Goal: Information Seeking & Learning: Learn about a topic

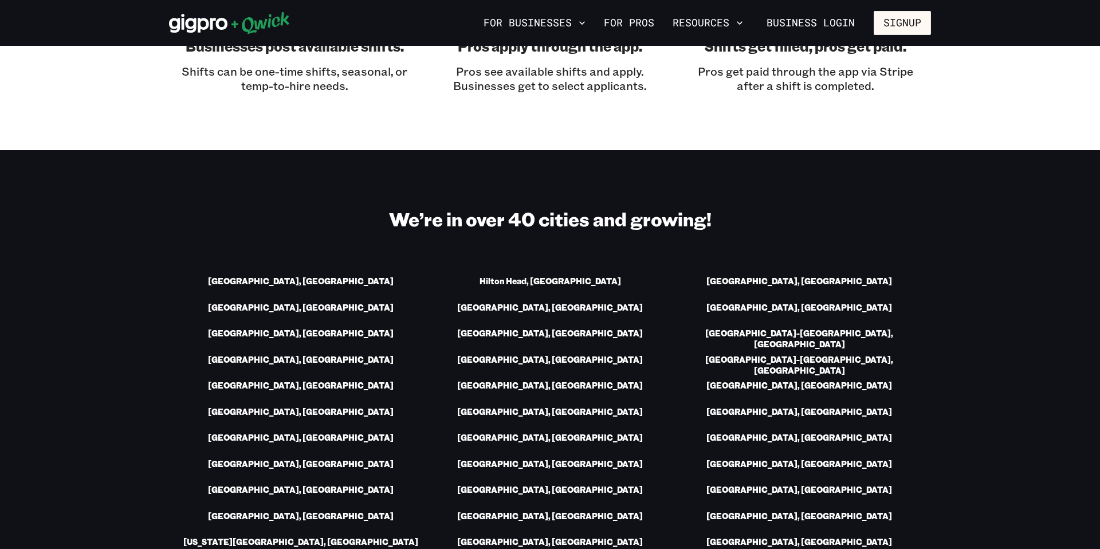
scroll to position [1231, 0]
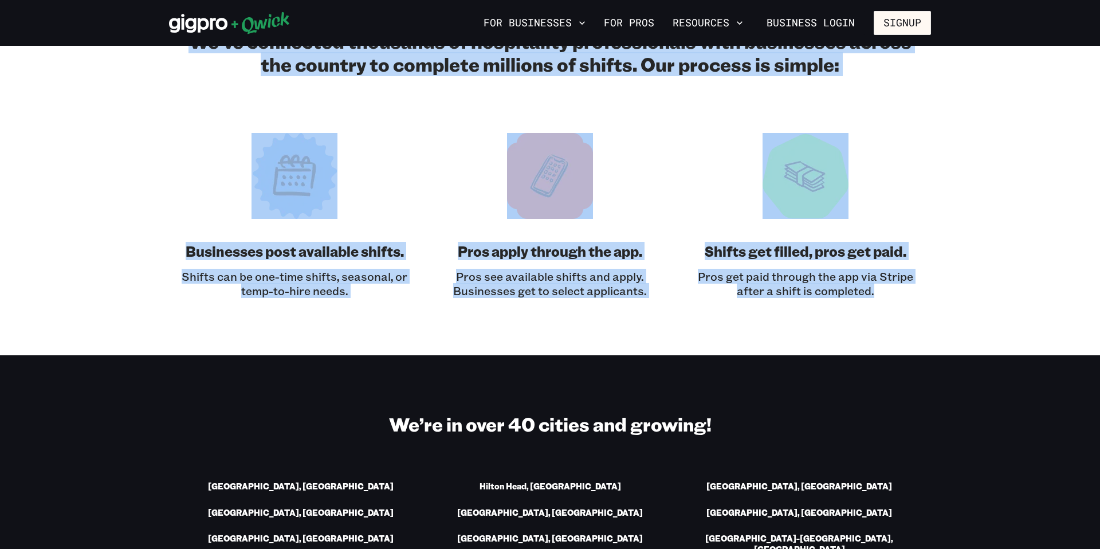
drag, startPoint x: 197, startPoint y: 259, endPoint x: 889, endPoint y: 304, distance: 693.0
click at [908, 311] on section "We’ve connected thousands of hospitality professionals with businesses across t…" at bounding box center [550, 163] width 1100 height 383
copy div "We’ve connected thousands of hospitality professionals with businesses across t…"
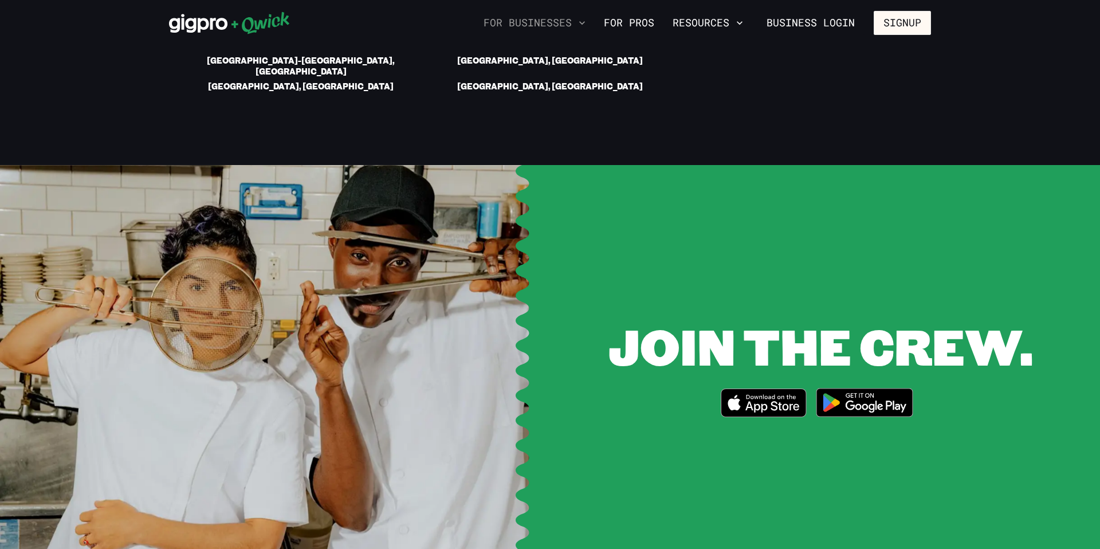
scroll to position [2055, 0]
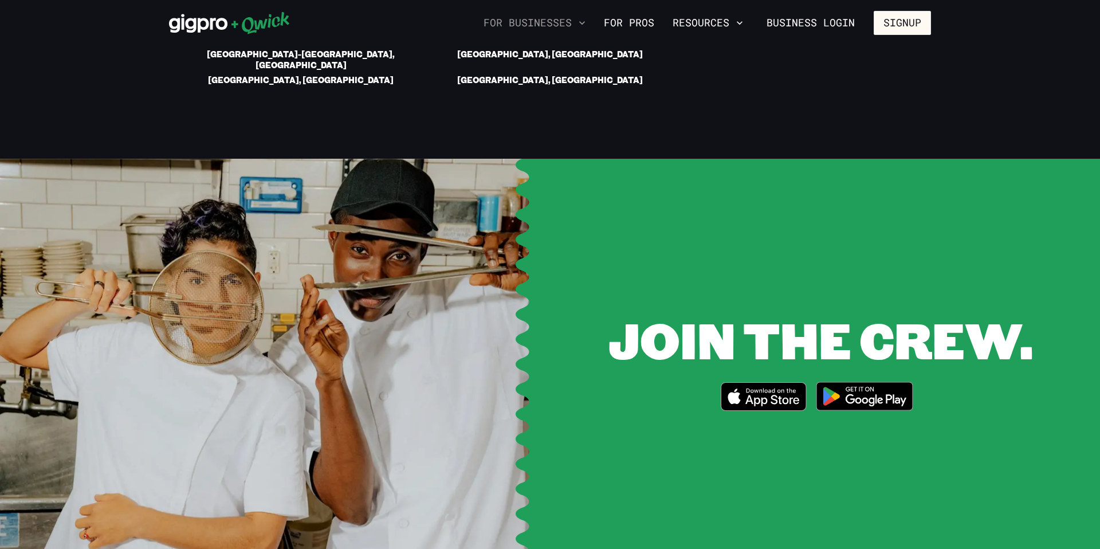
click at [562, 21] on button "For Businesses" at bounding box center [534, 22] width 111 height 19
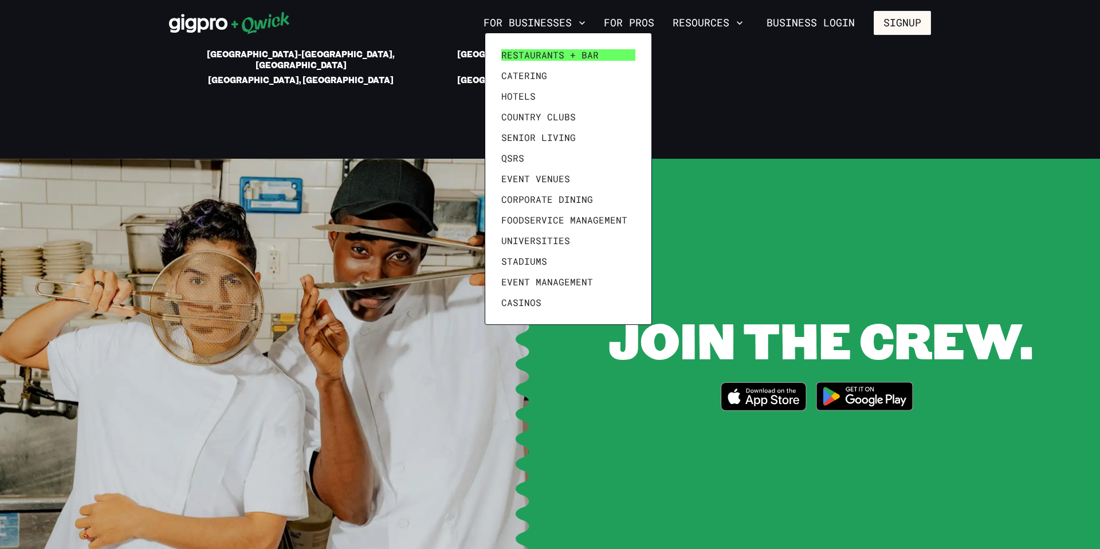
click at [555, 57] on span "Restaurants + Bar" at bounding box center [549, 54] width 97 height 11
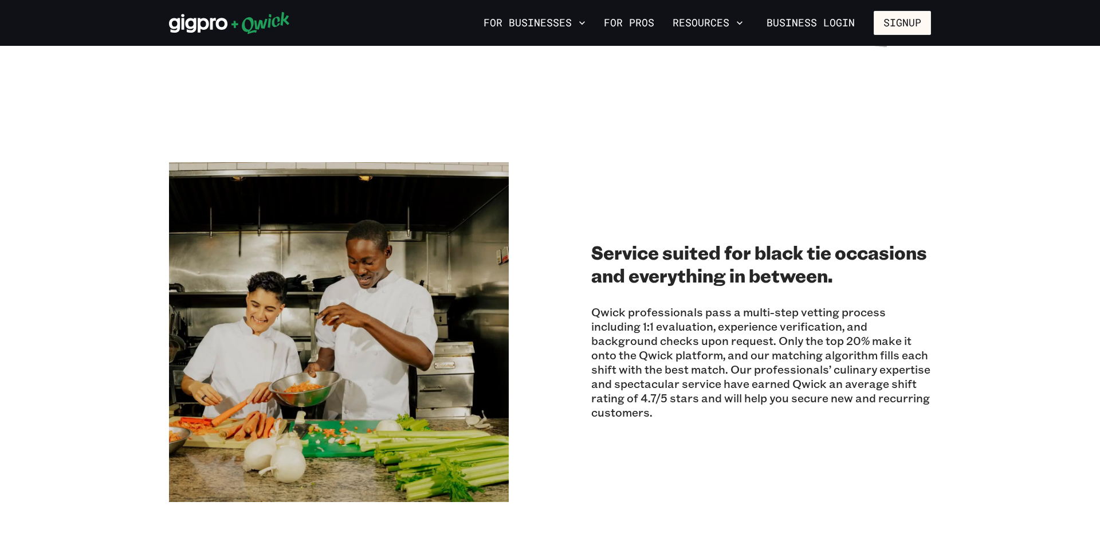
scroll to position [1099, 0]
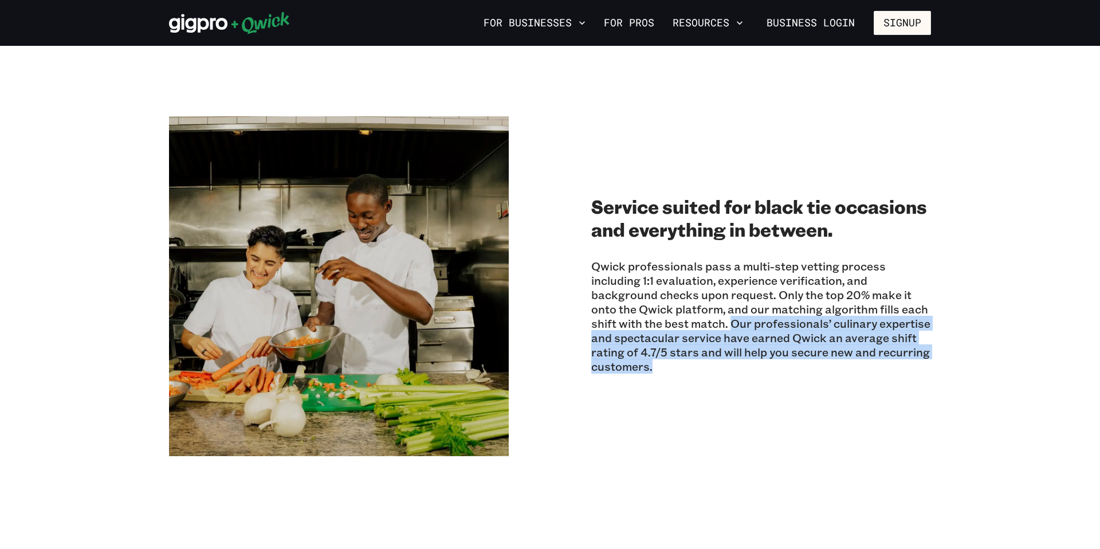
drag, startPoint x: 728, startPoint y: 323, endPoint x: 763, endPoint y: 350, distance: 44.0
click at [780, 378] on div "Qwick professionals pass a multi-step vetting process including 1:1 evaluation,…" at bounding box center [761, 314] width 340 height 138
copy p "Our professionals’ culinary expertise and spectacular service have earned Qwick…"
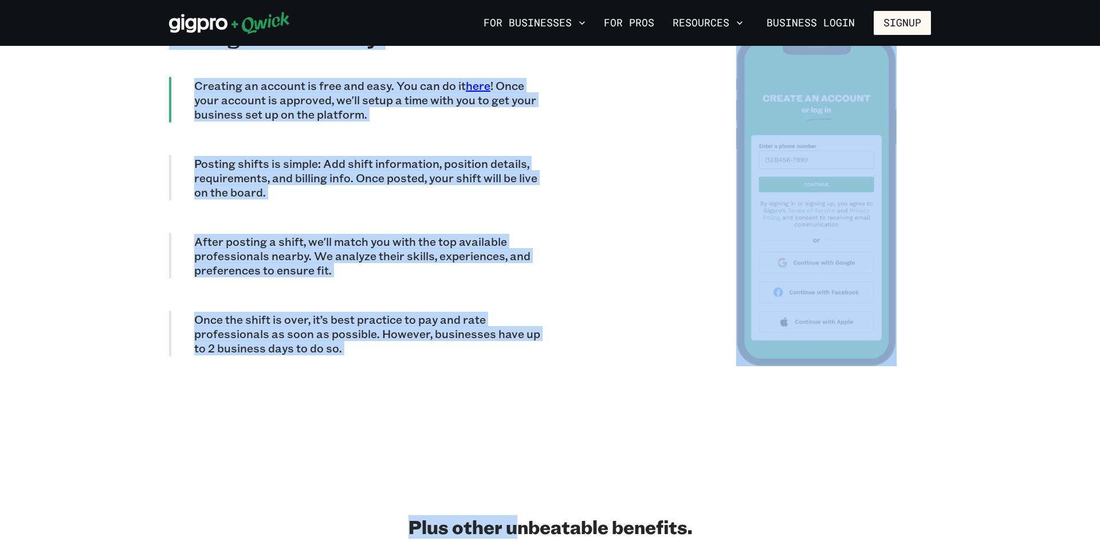
scroll to position [2864, 0]
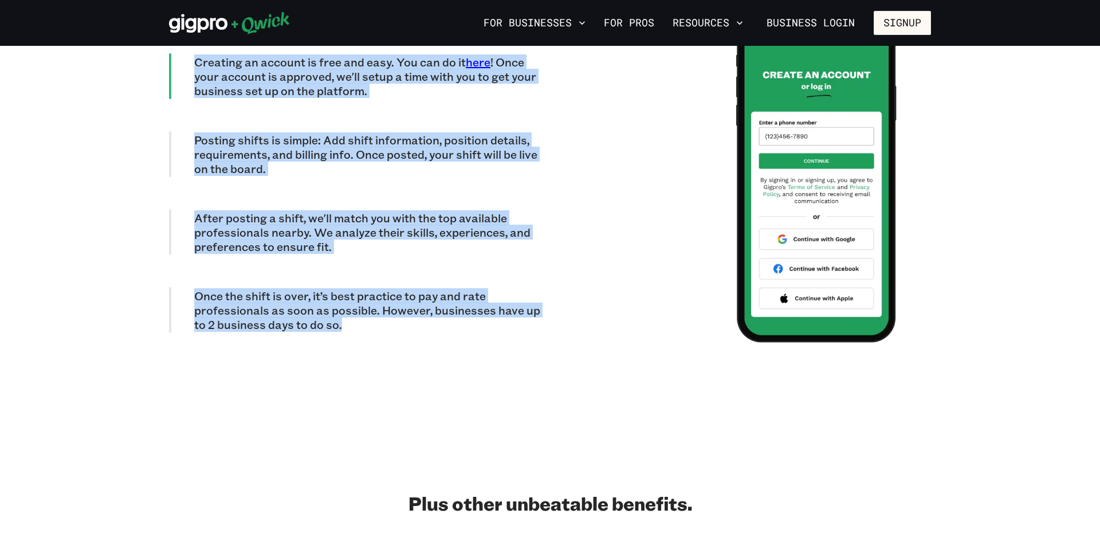
drag, startPoint x: 145, startPoint y: 174, endPoint x: 329, endPoint y: 320, distance: 235.7
click at [329, 320] on section "HOW IT WORKS Getting started is easy! Creating an account is free and easy. You…" at bounding box center [550, 177] width 1100 height 514
copy div "HOW IT WORKS Getting started is easy! Creating an account is free and easy. You…"
